Goal: Information Seeking & Learning: Learn about a topic

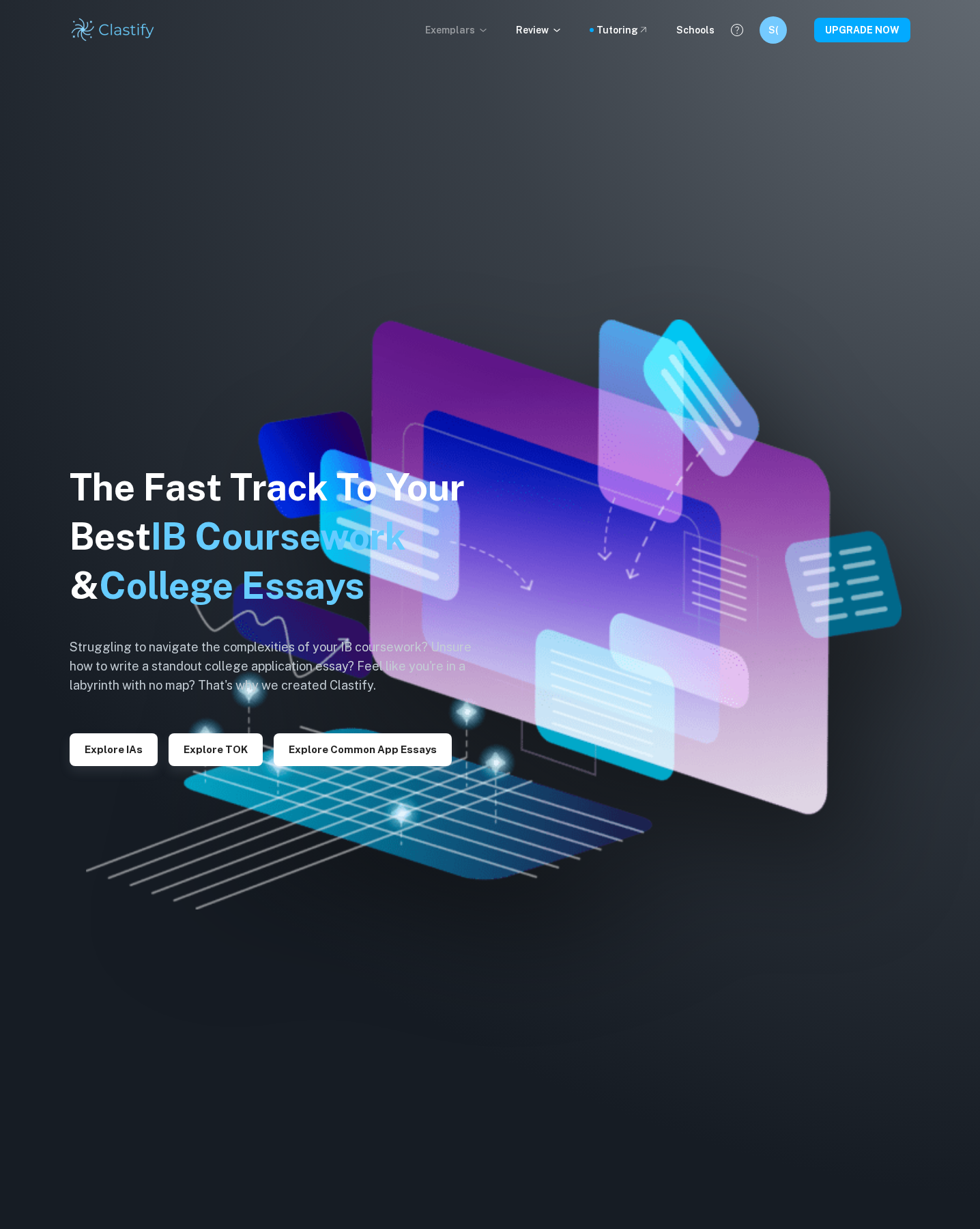
click at [489, 32] on icon at bounding box center [483, 30] width 11 height 11
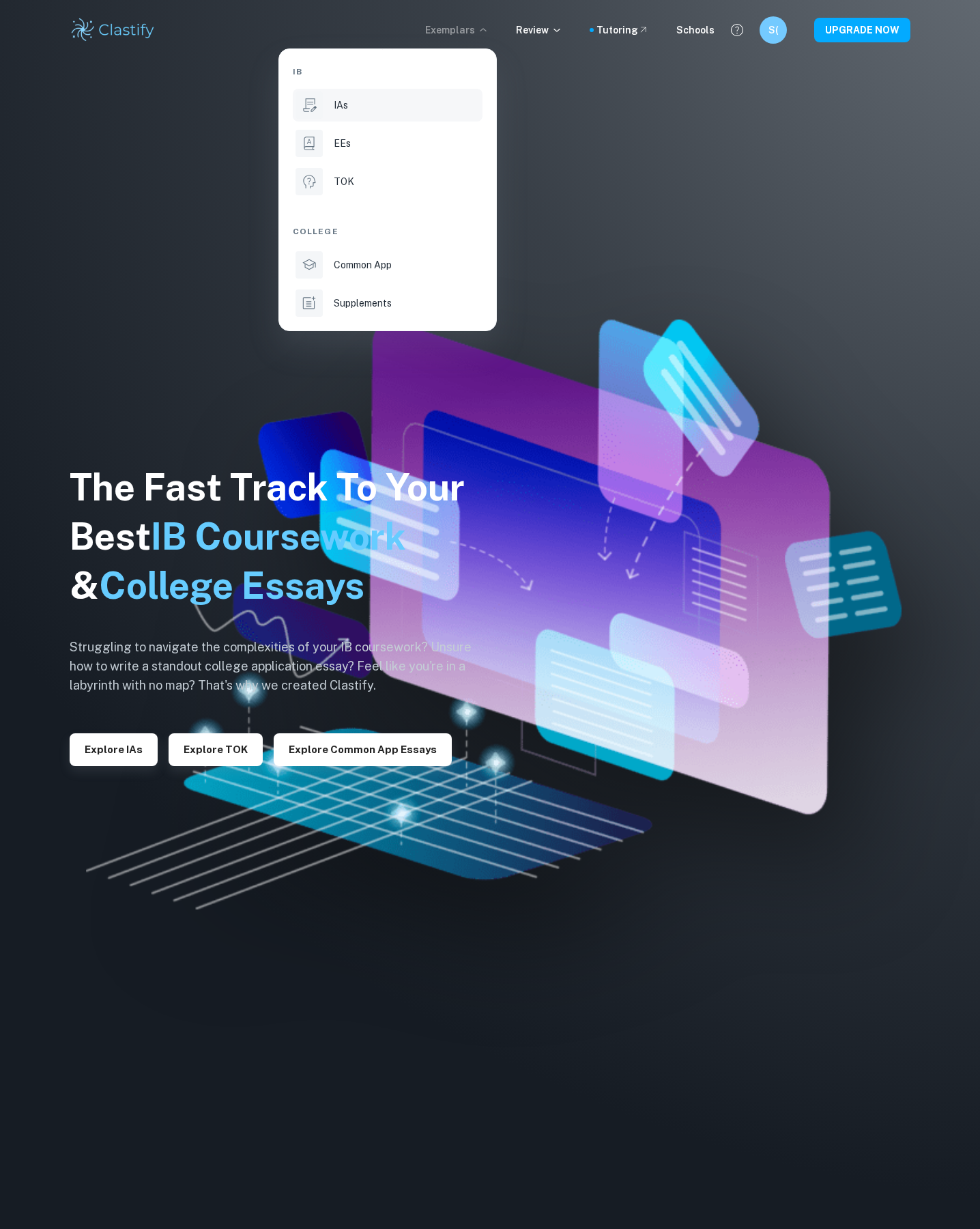
click at [375, 108] on div "IAs" at bounding box center [407, 105] width 146 height 15
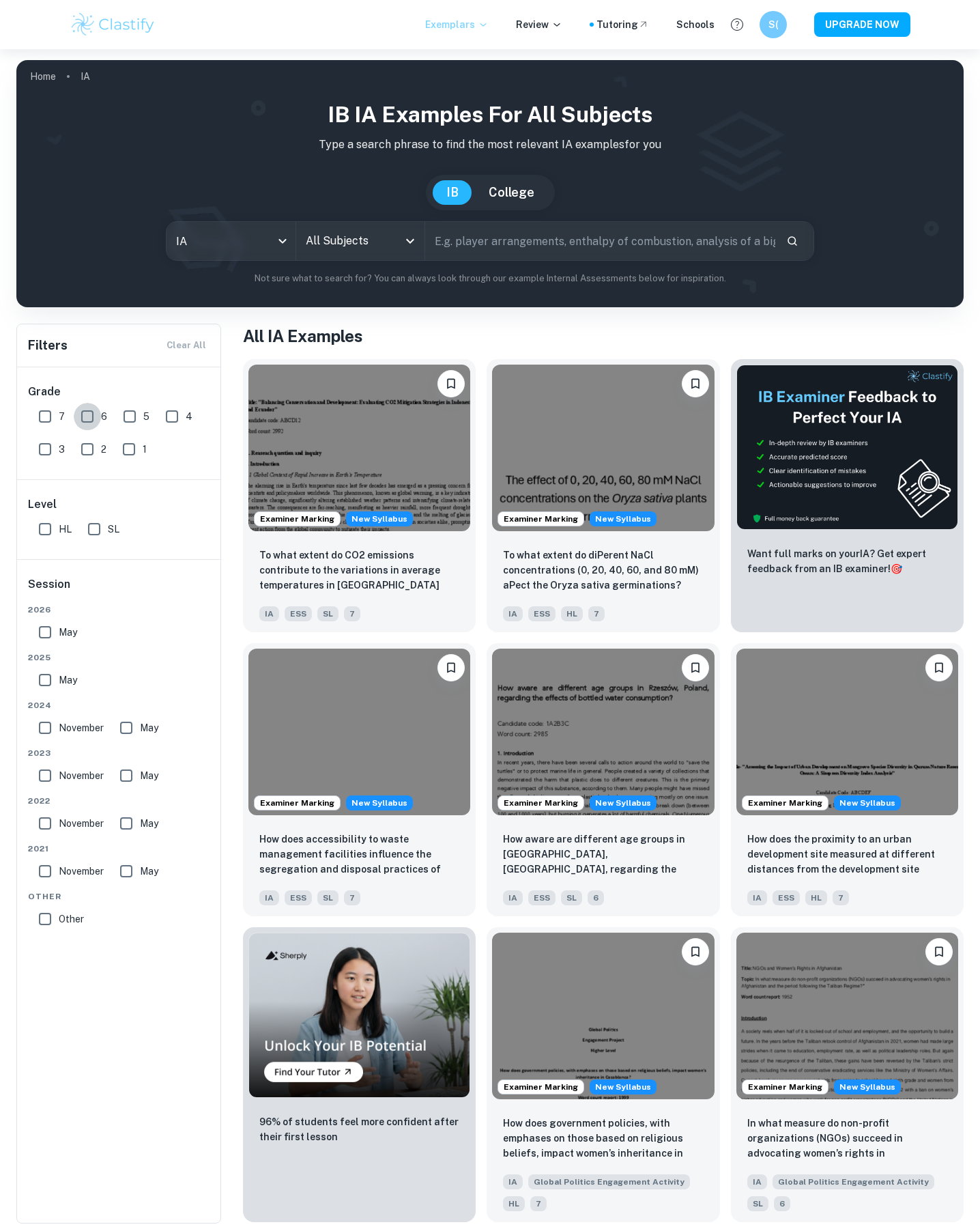
click at [87, 418] on input "6" at bounding box center [87, 416] width 27 height 27
checkbox input "true"
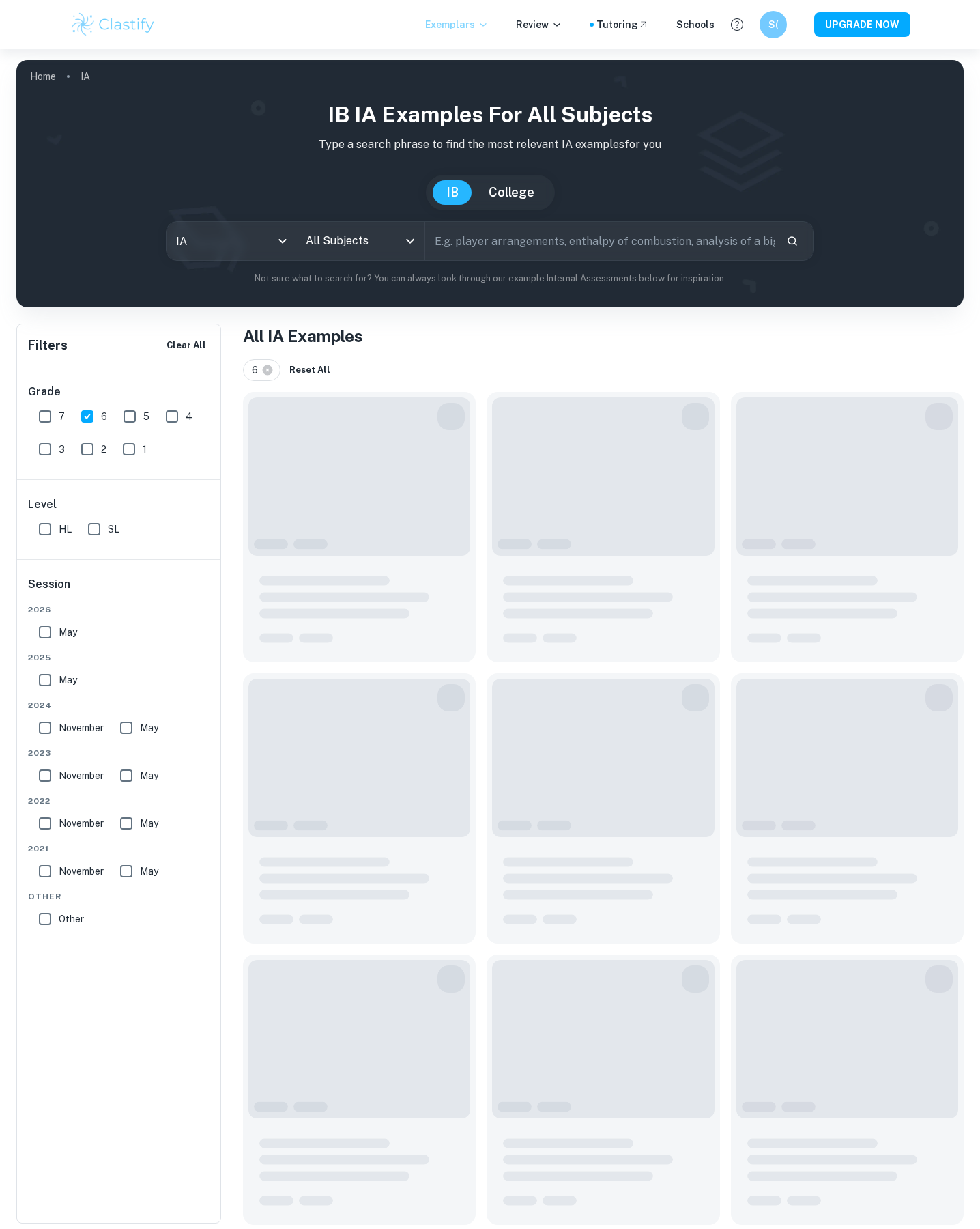
click at [47, 530] on input "HL" at bounding box center [45, 529] width 27 height 27
checkbox input "true"
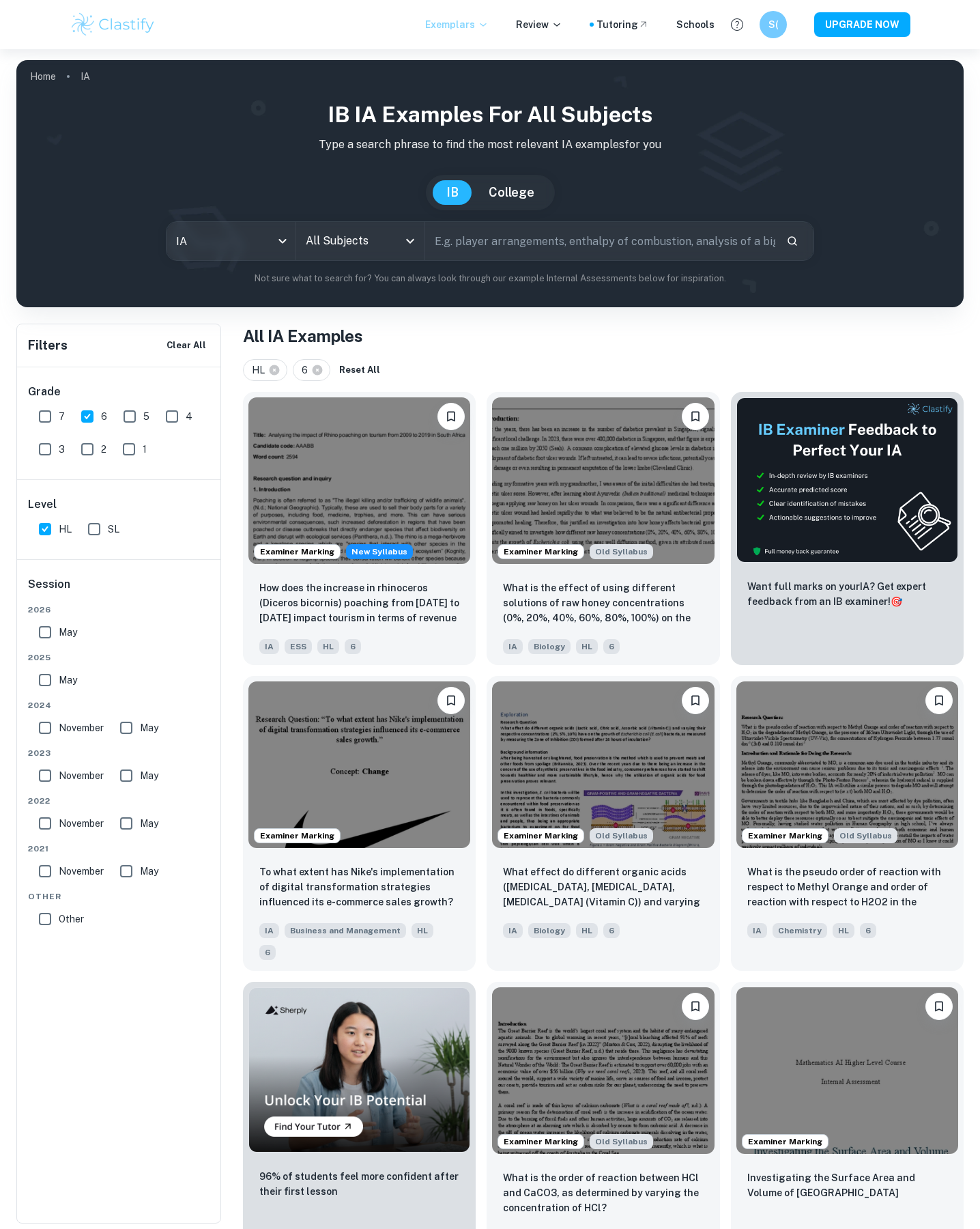
click at [344, 242] on input "All Subjects" at bounding box center [349, 241] width 95 height 26
type input "a"
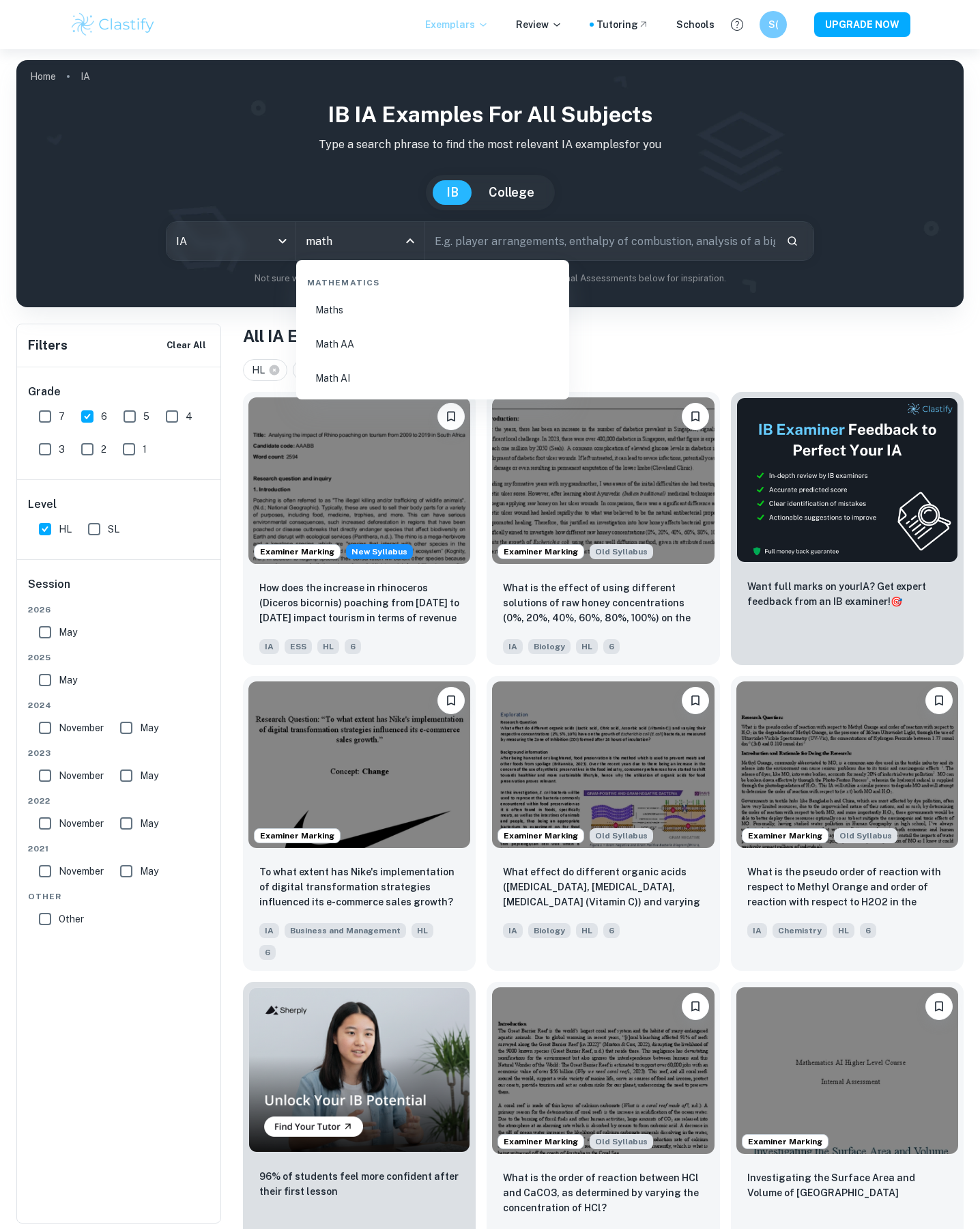
click at [362, 340] on li "Math AA" at bounding box center [433, 344] width 262 height 32
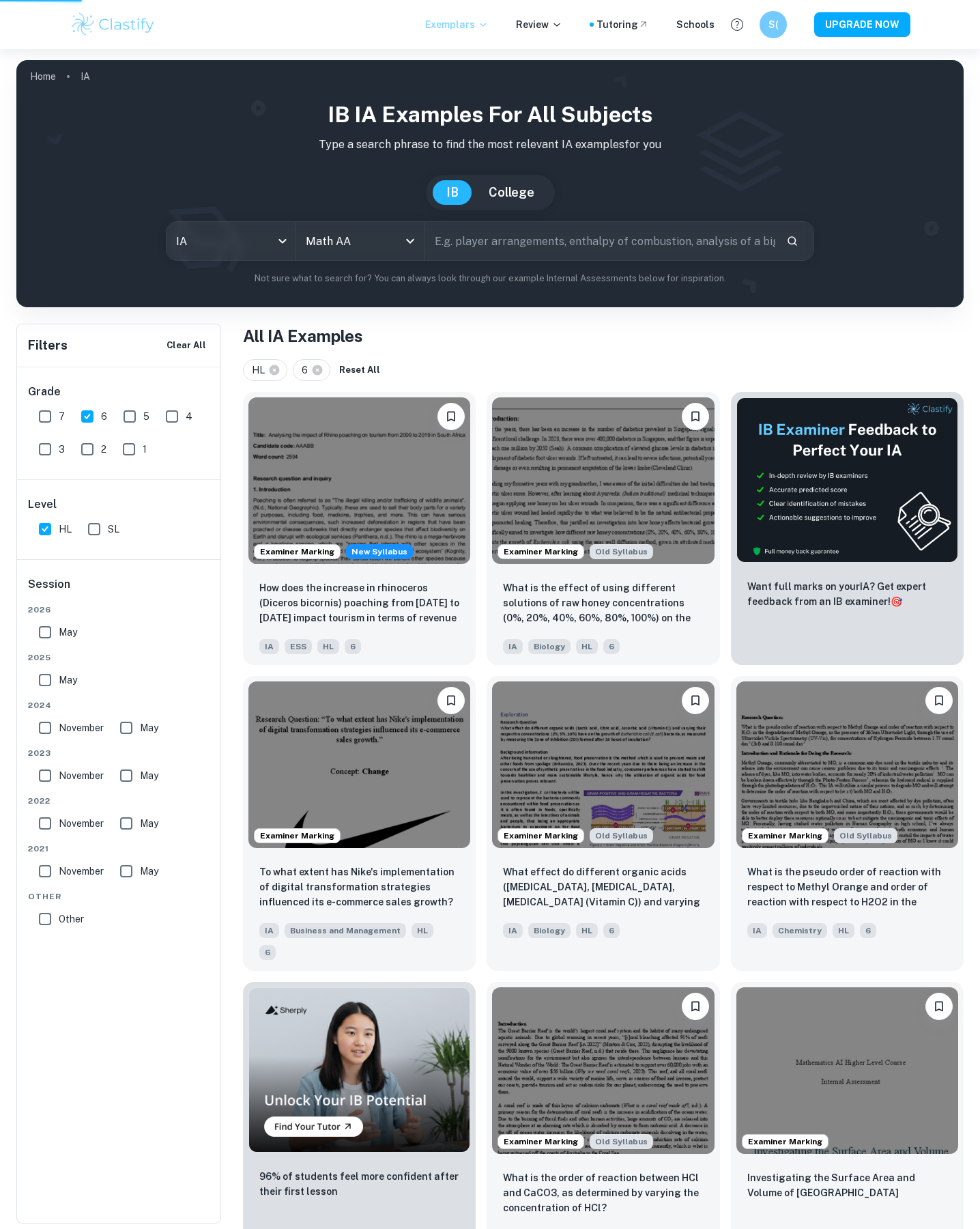
type input "Math AA"
click at [797, 246] on icon "Search" at bounding box center [792, 241] width 12 height 12
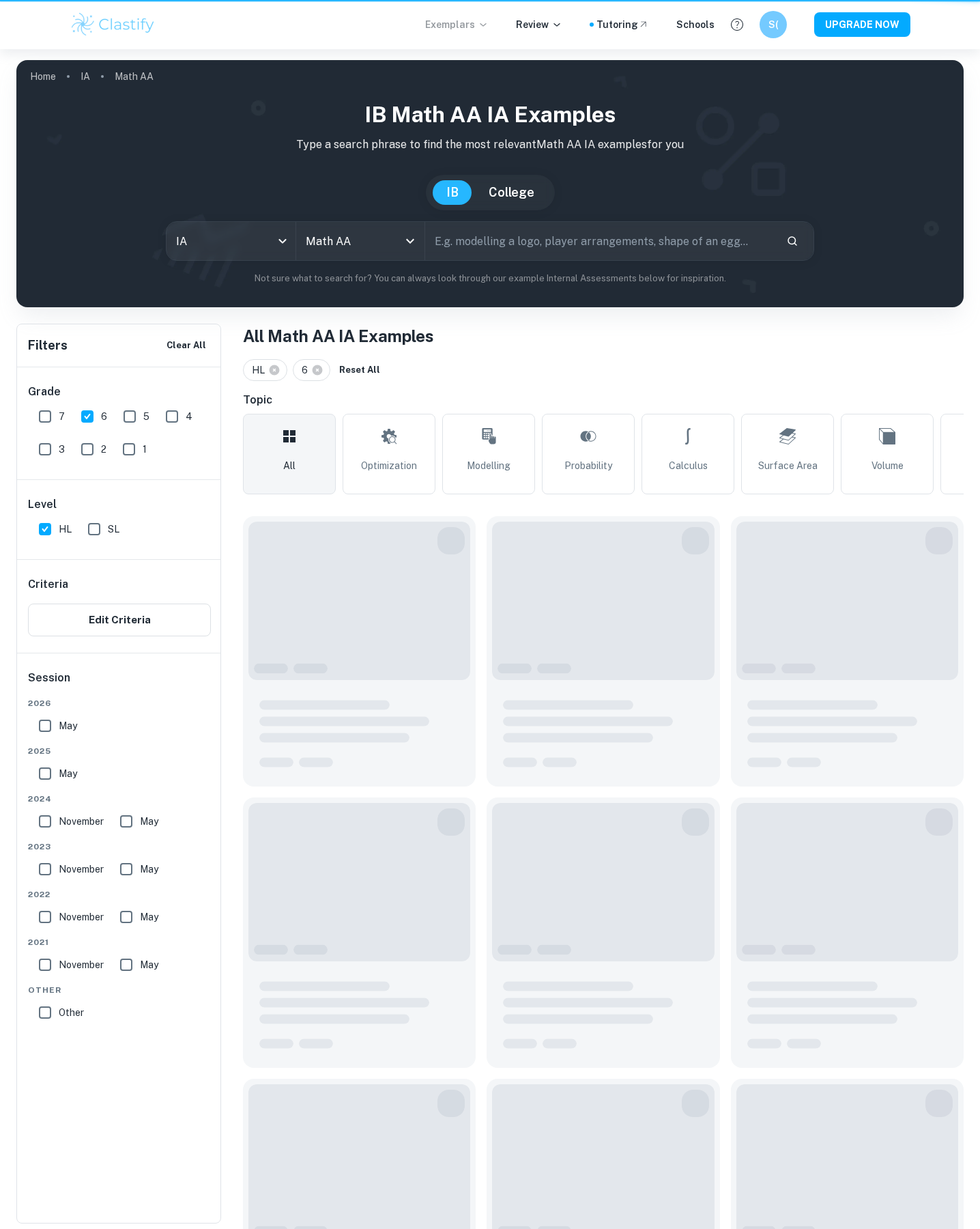
click at [660, 241] on input "text" at bounding box center [599, 241] width 349 height 38
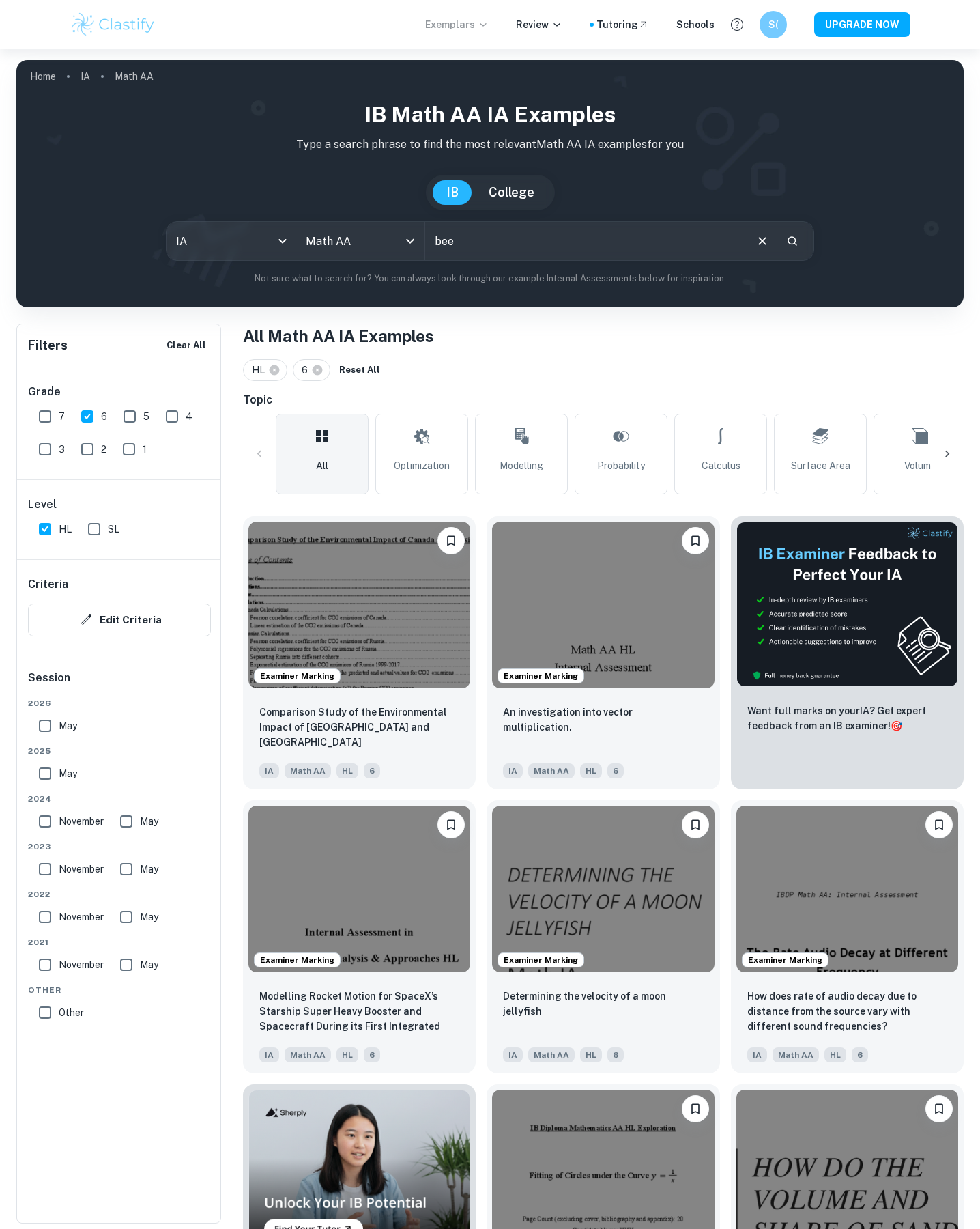
type input "bee"
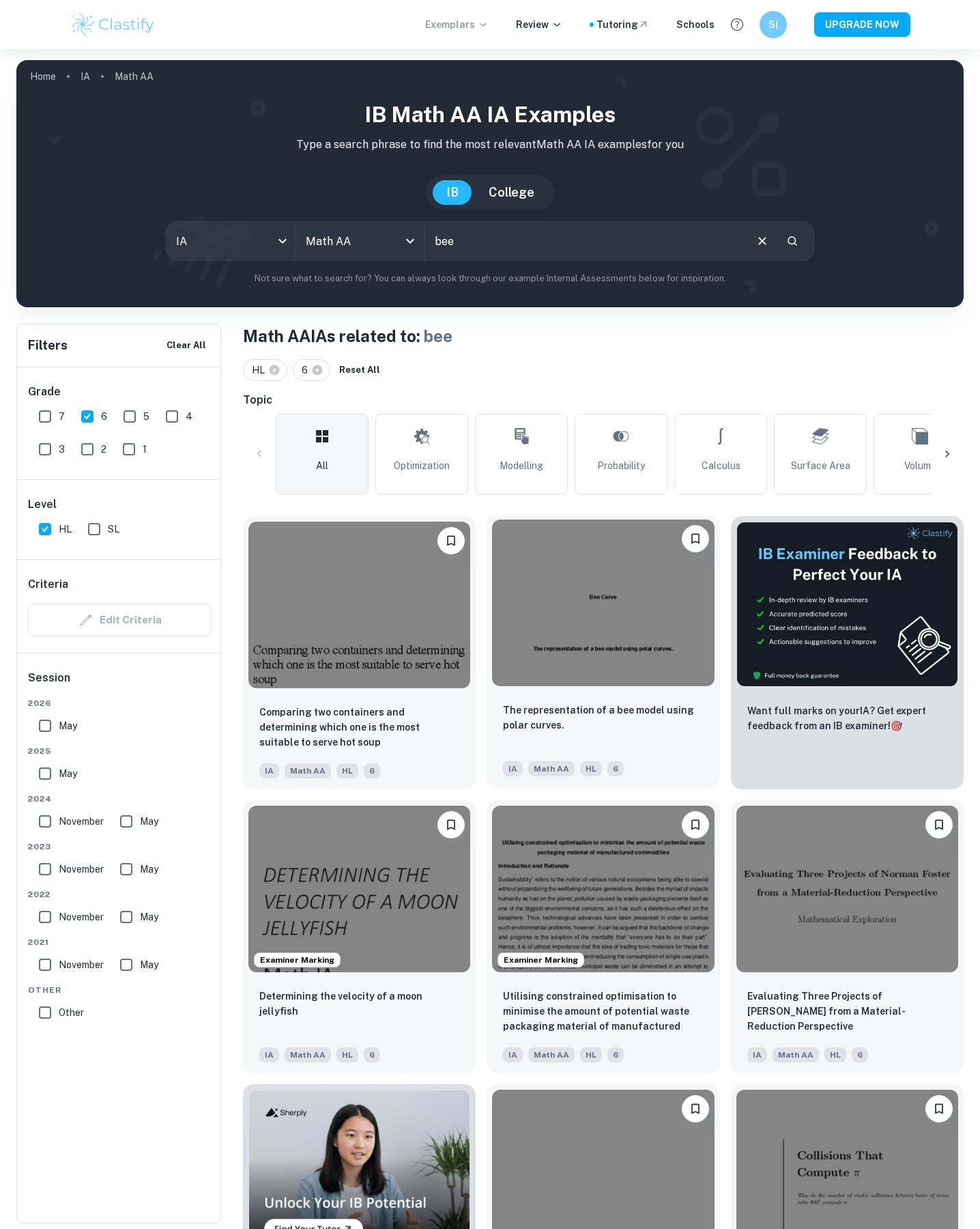
click at [576, 652] on img at bounding box center [602, 602] width 222 height 167
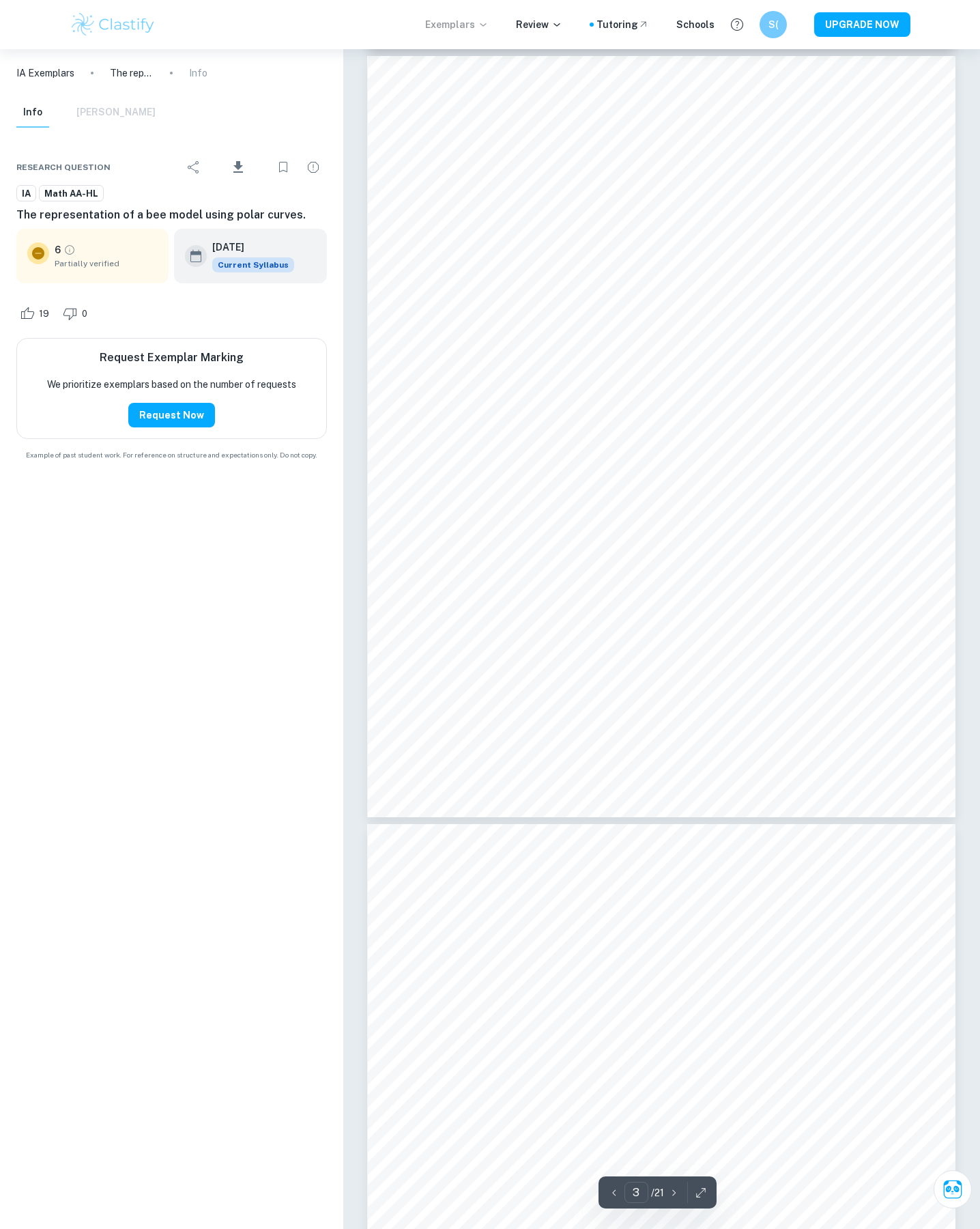
scroll to position [1738, 0]
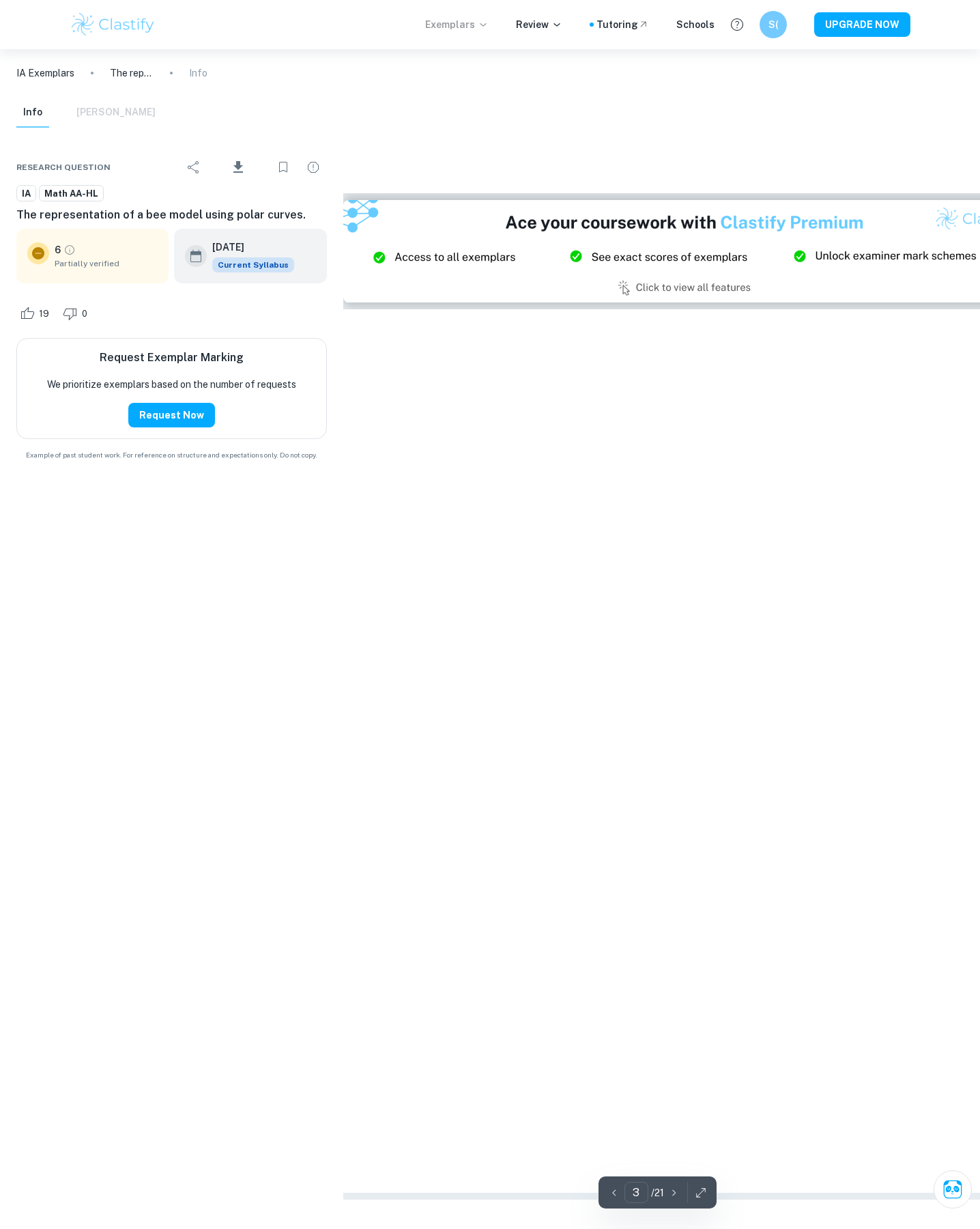
type input "2"
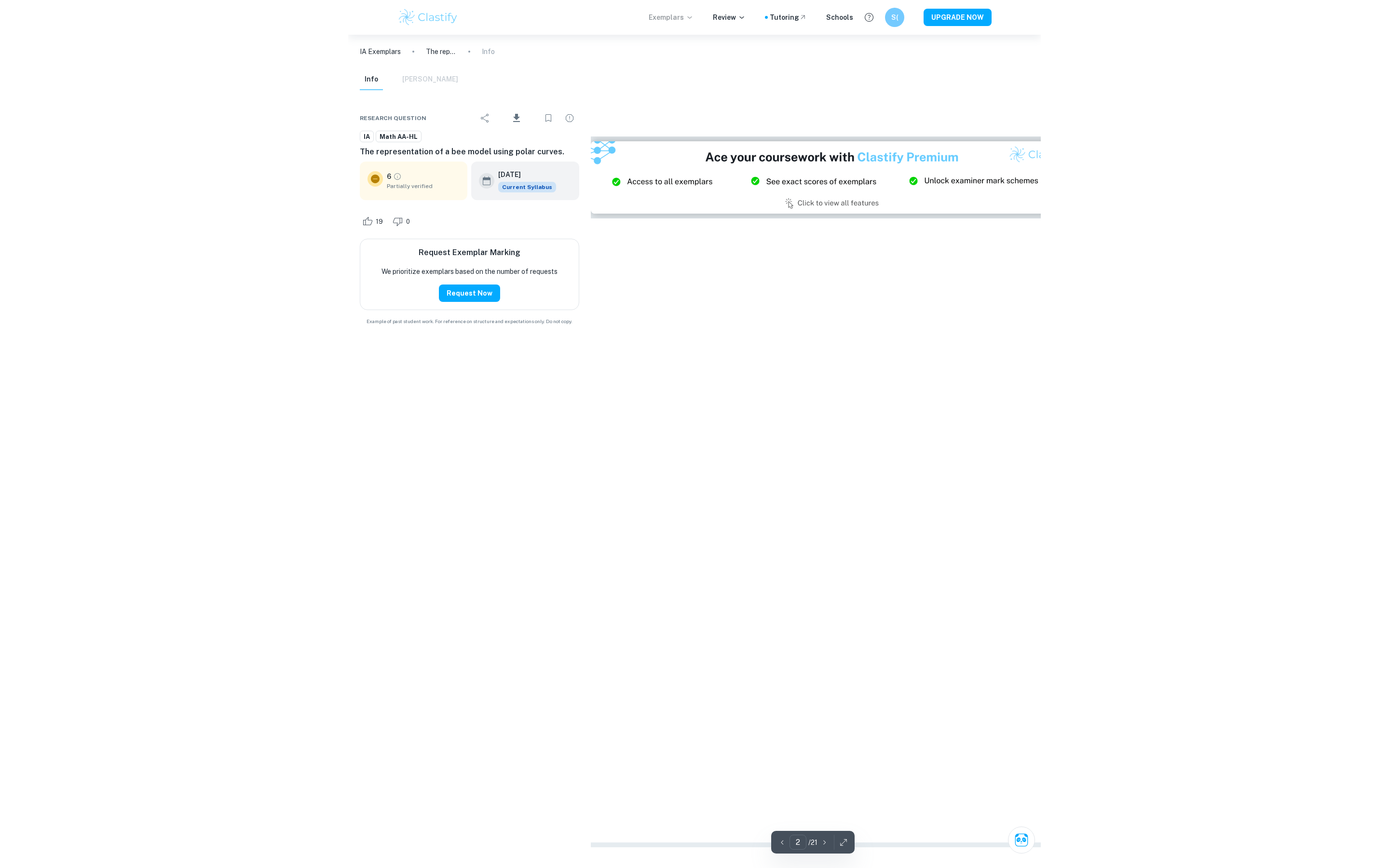
scroll to position [945, 0]
